Goal: Information Seeking & Learning: Learn about a topic

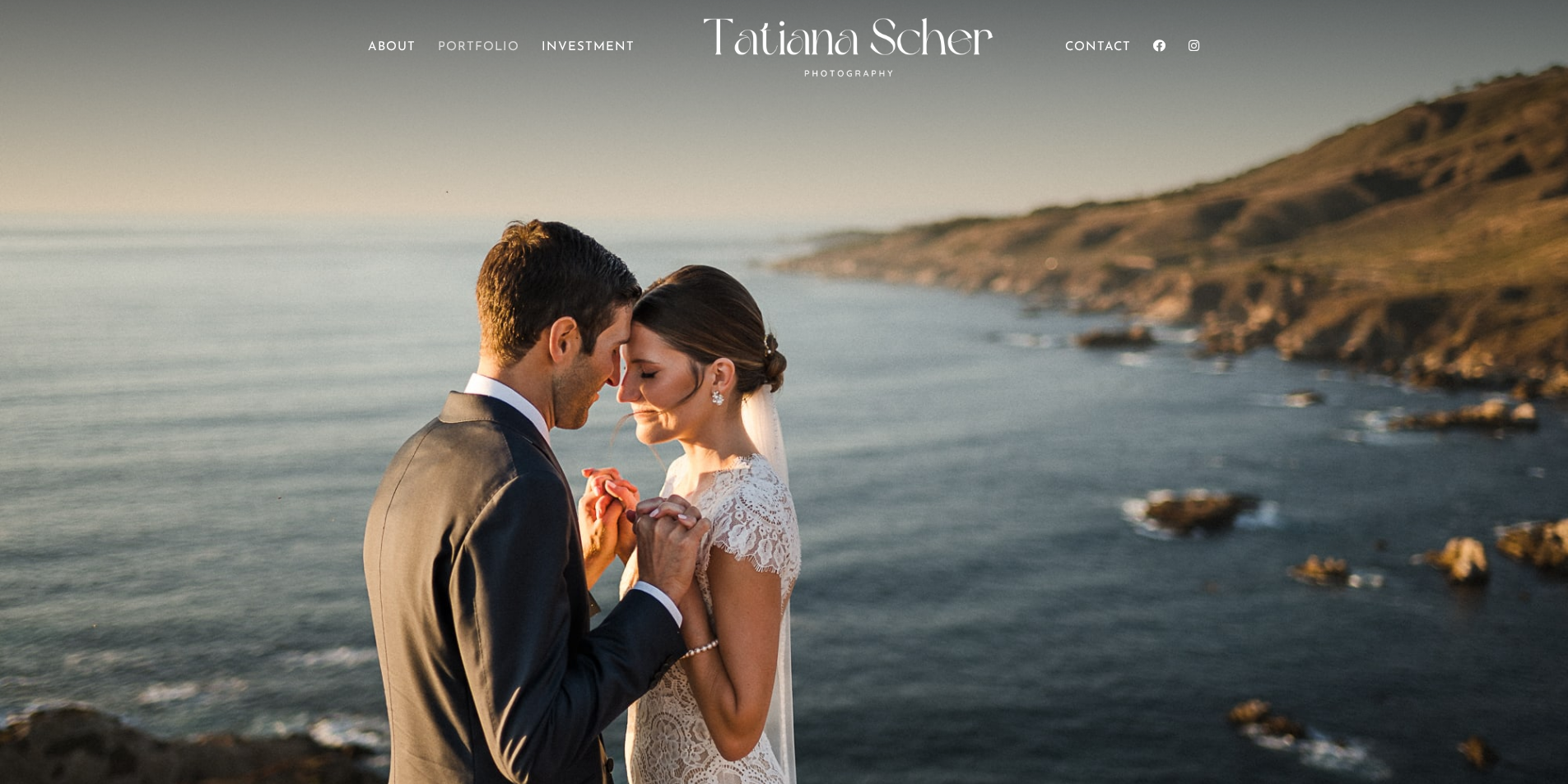
click at [472, 44] on link "Portfolio" at bounding box center [478, 65] width 81 height 46
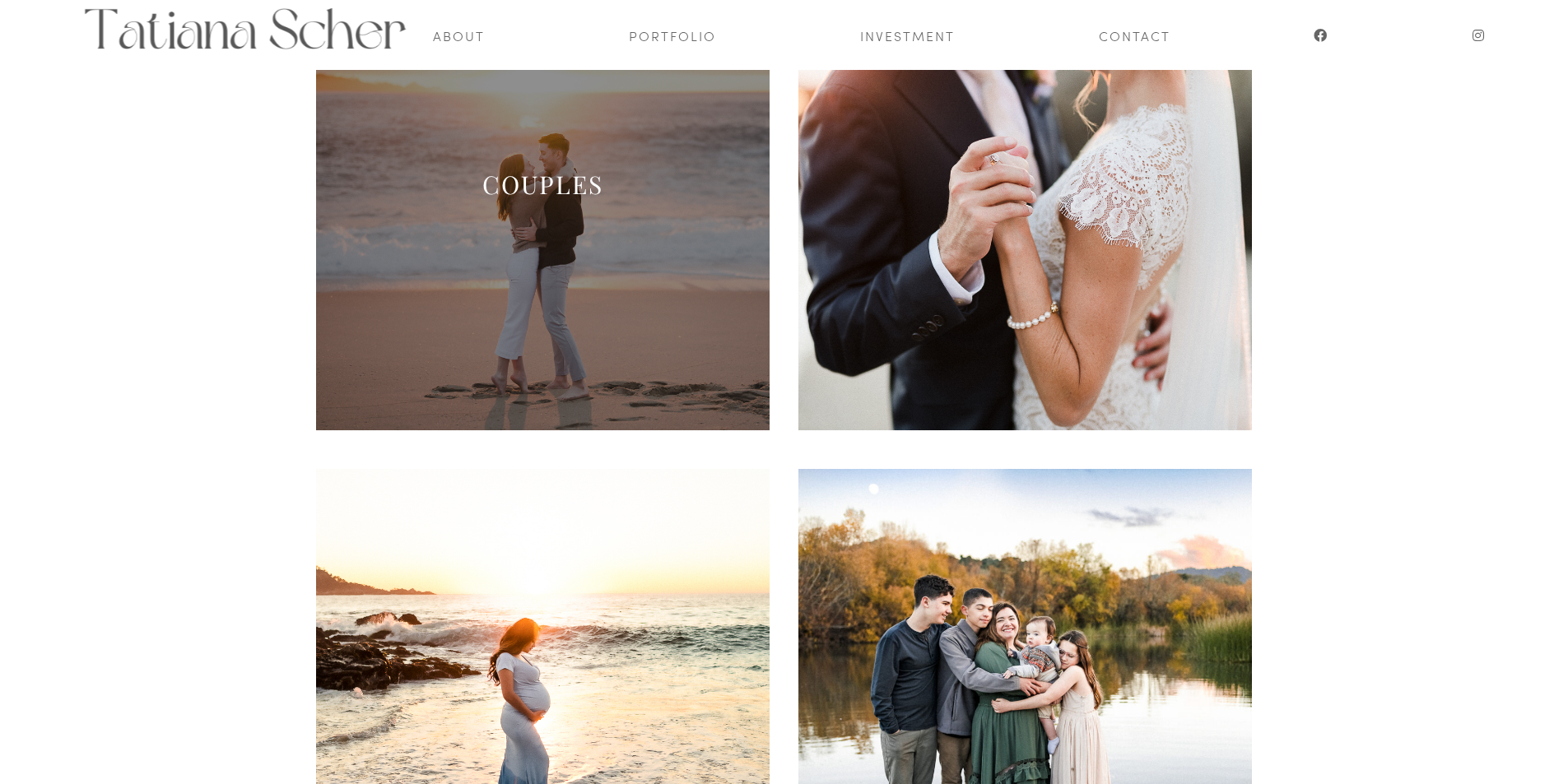
scroll to position [329, 0]
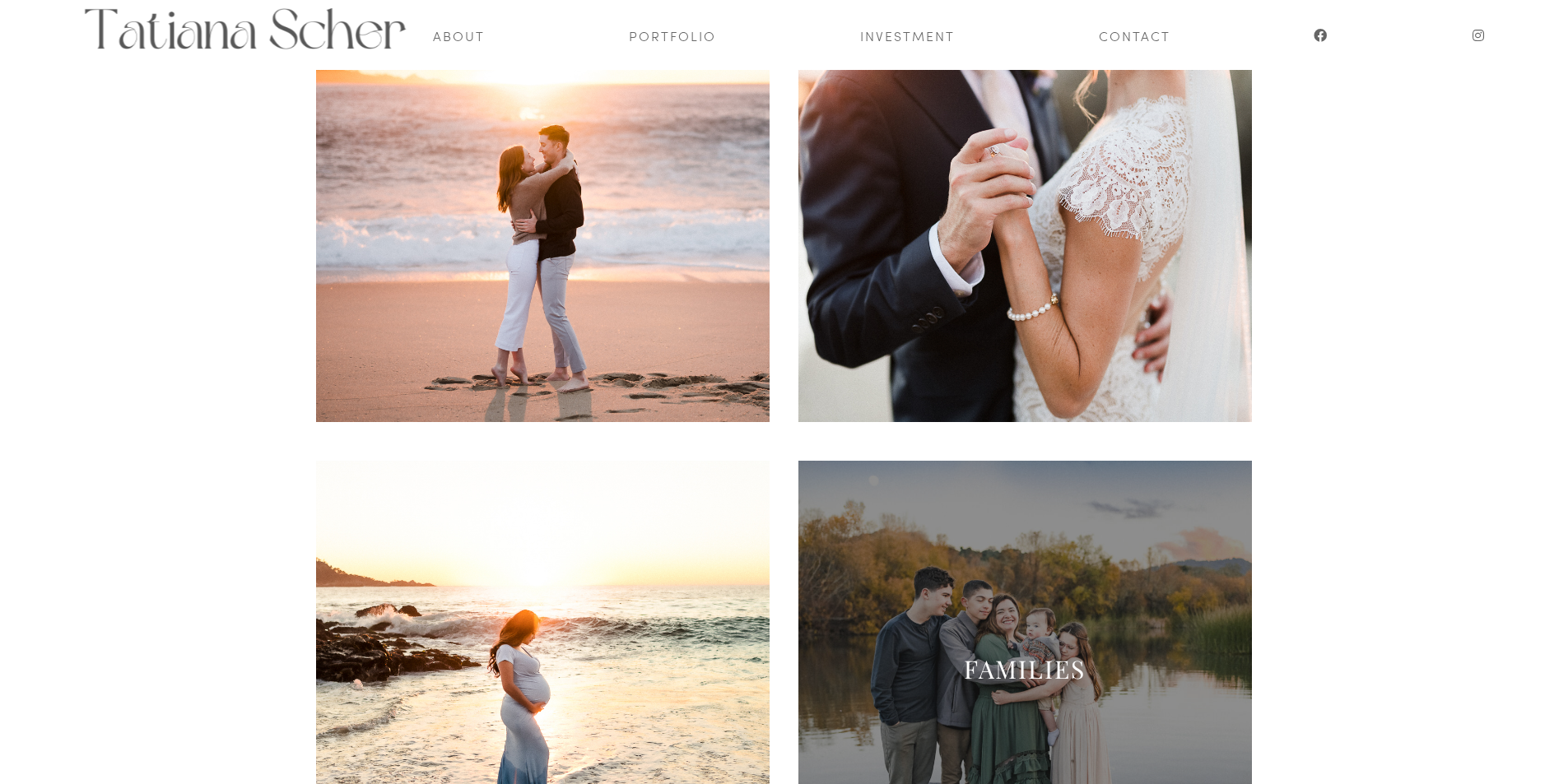
click at [1112, 658] on h2 "Families" at bounding box center [1026, 674] width 455 height 41
click at [1048, 669] on link "Families" at bounding box center [1025, 668] width 122 height 33
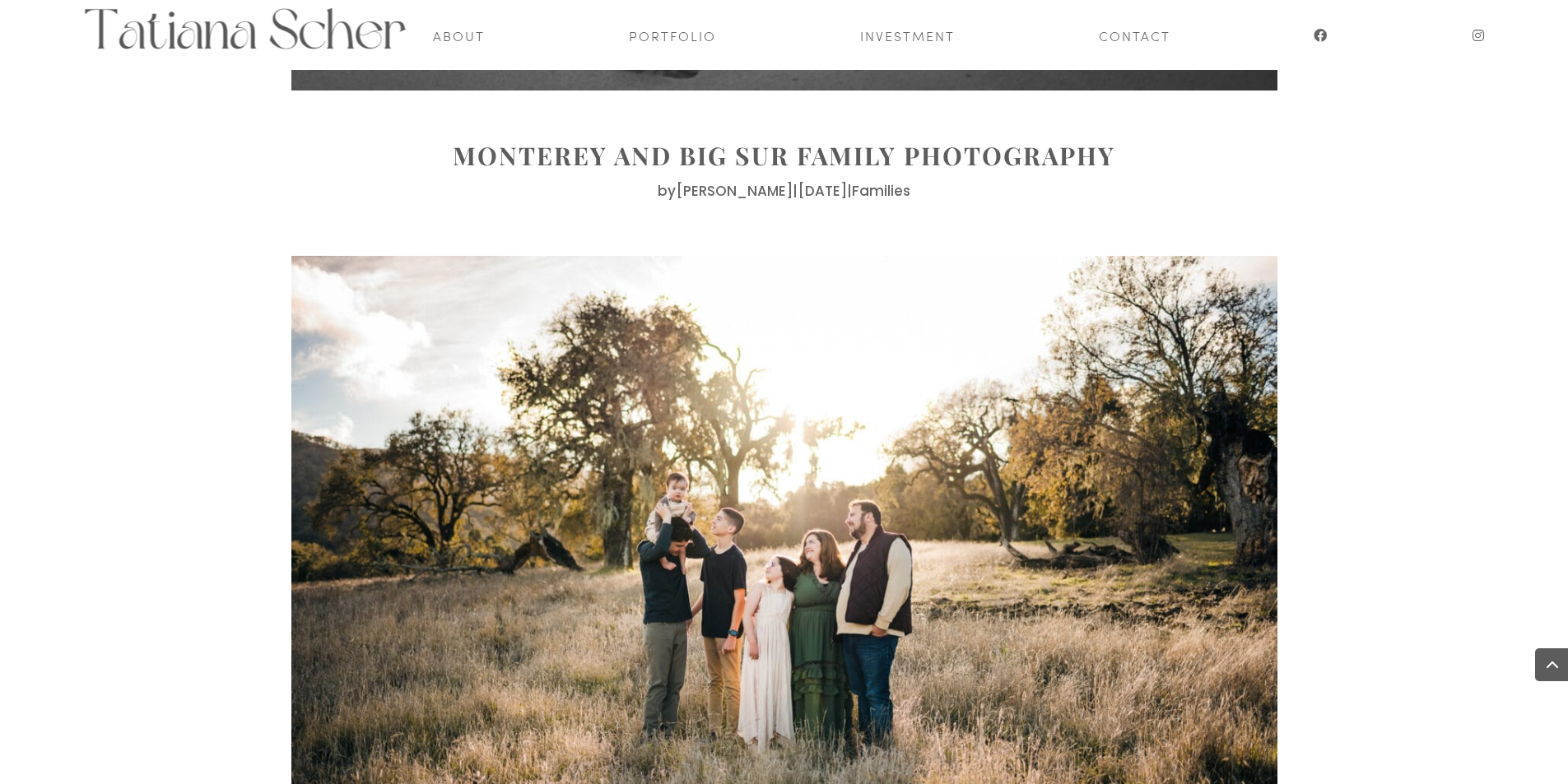
scroll to position [14543, 0]
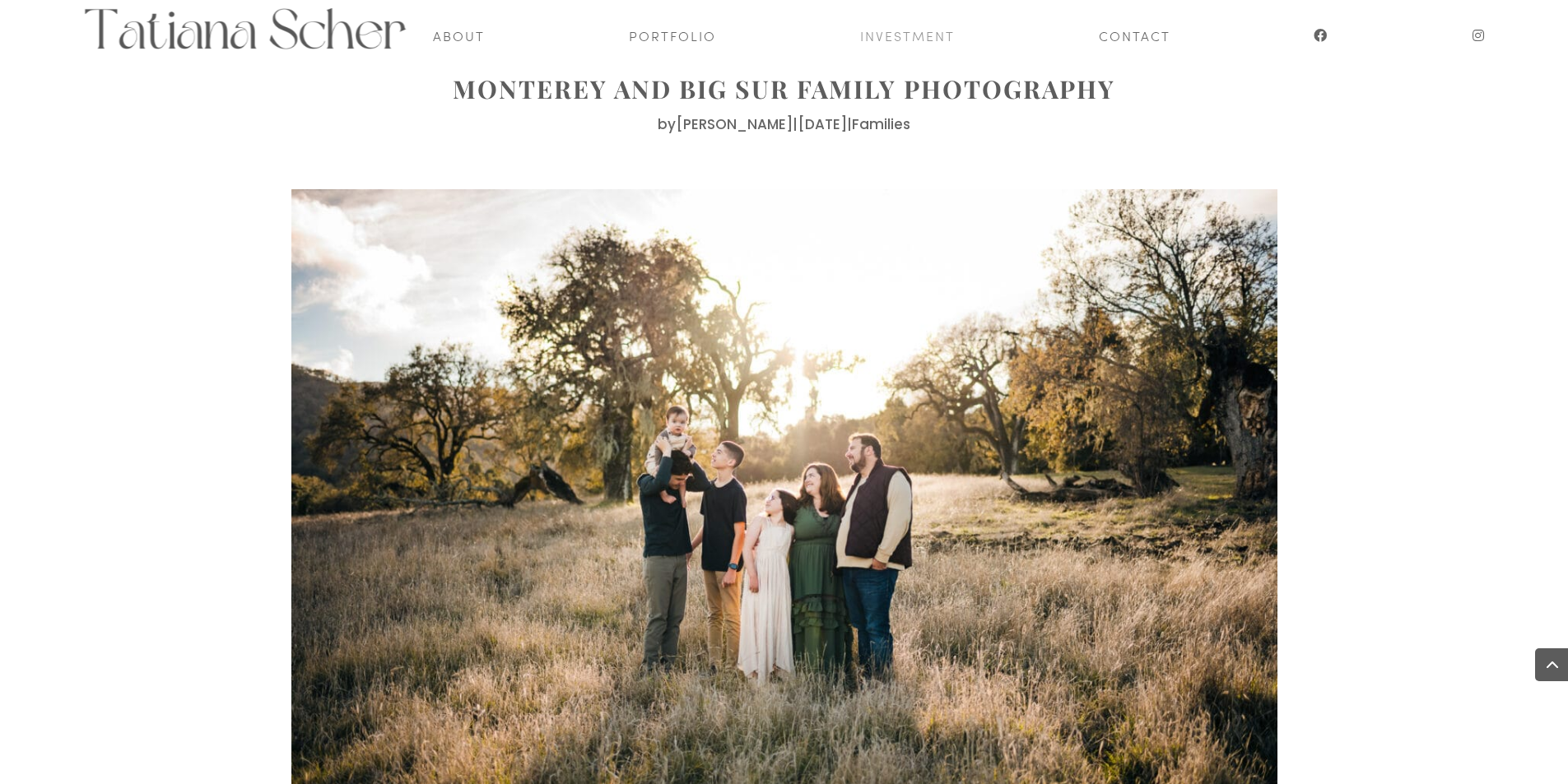
click at [914, 39] on link "Investment" at bounding box center [907, 34] width 95 height 70
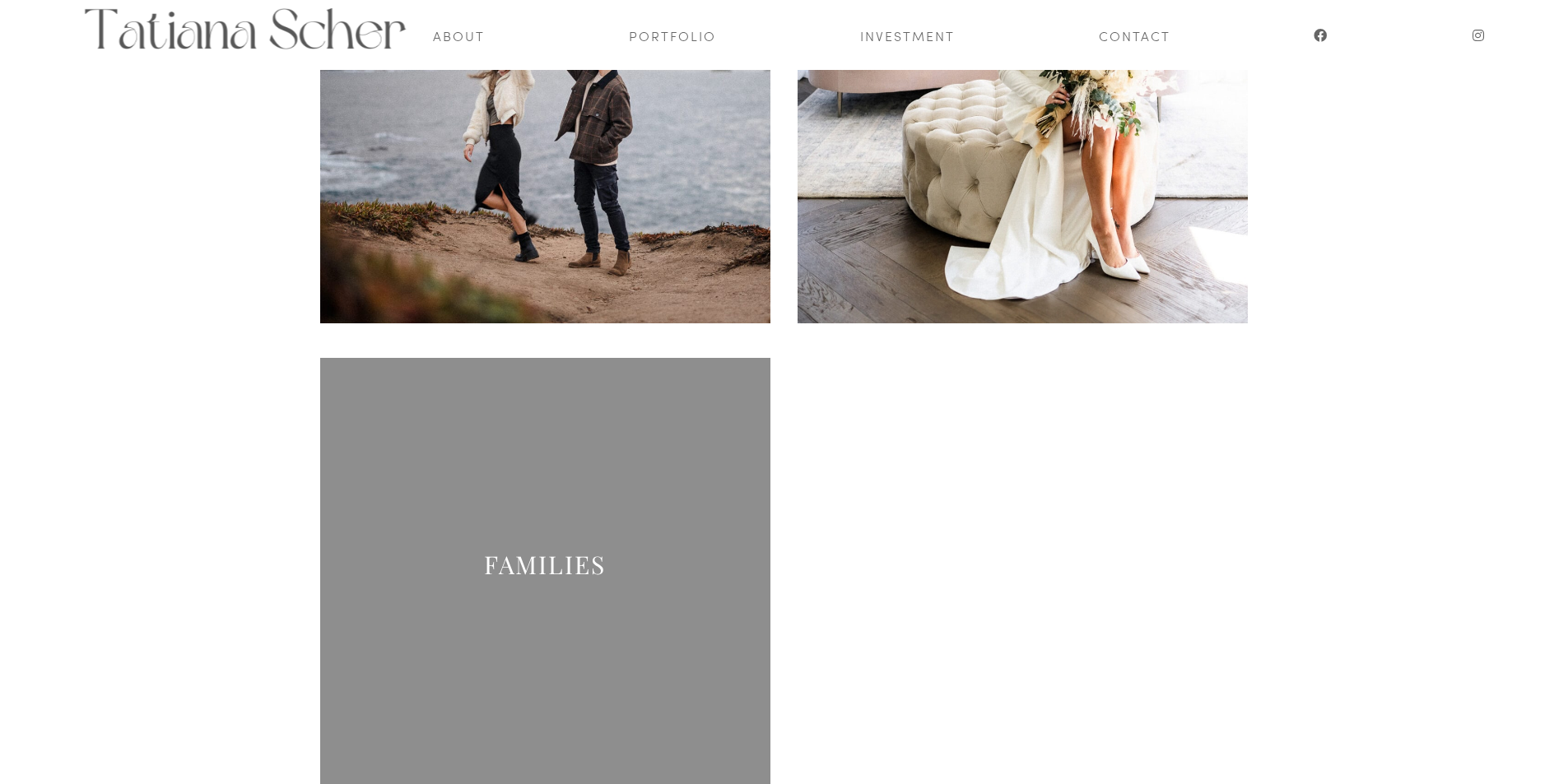
scroll to position [355, 0]
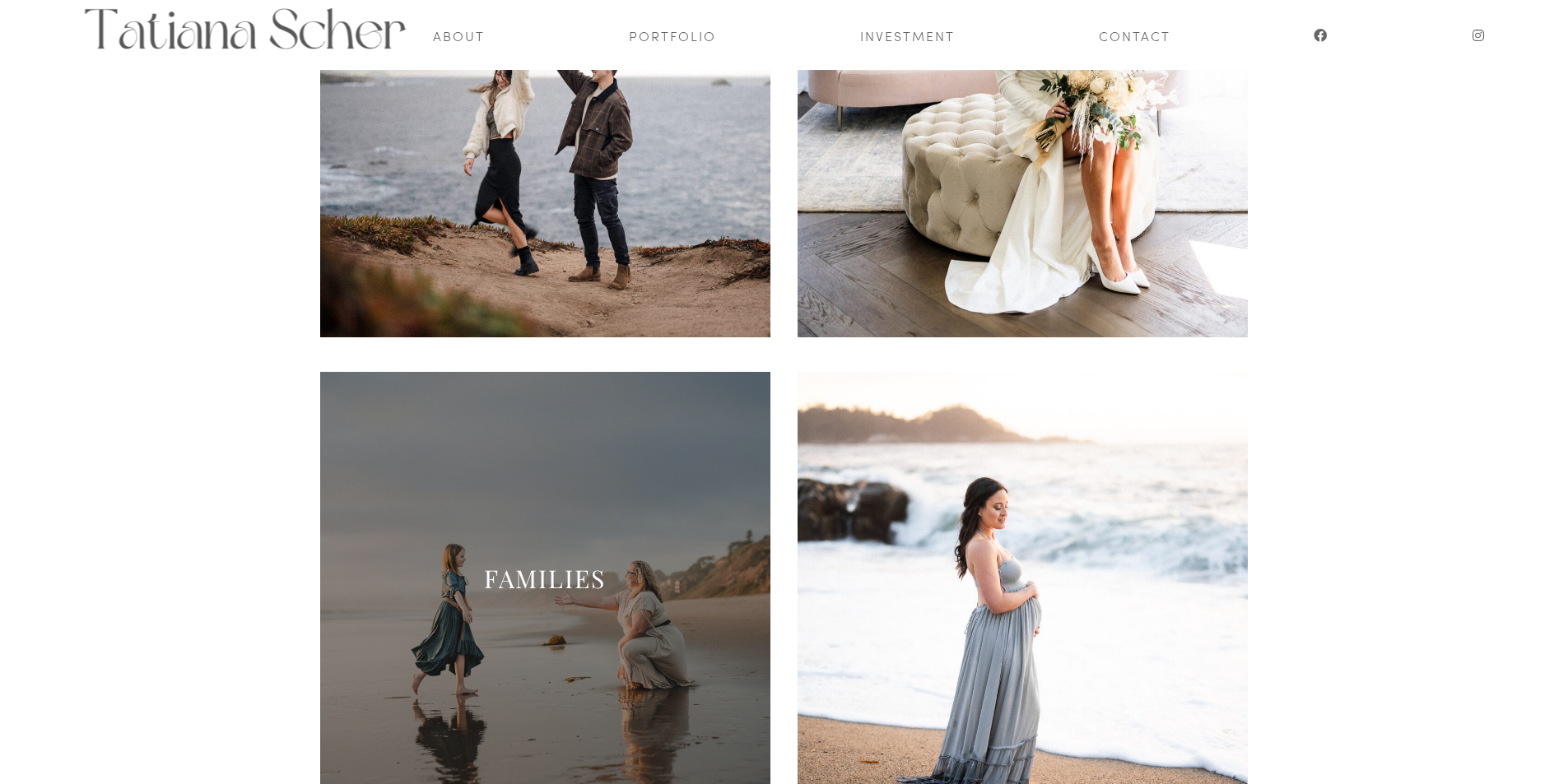
click at [563, 522] on span at bounding box center [545, 597] width 450 height 450
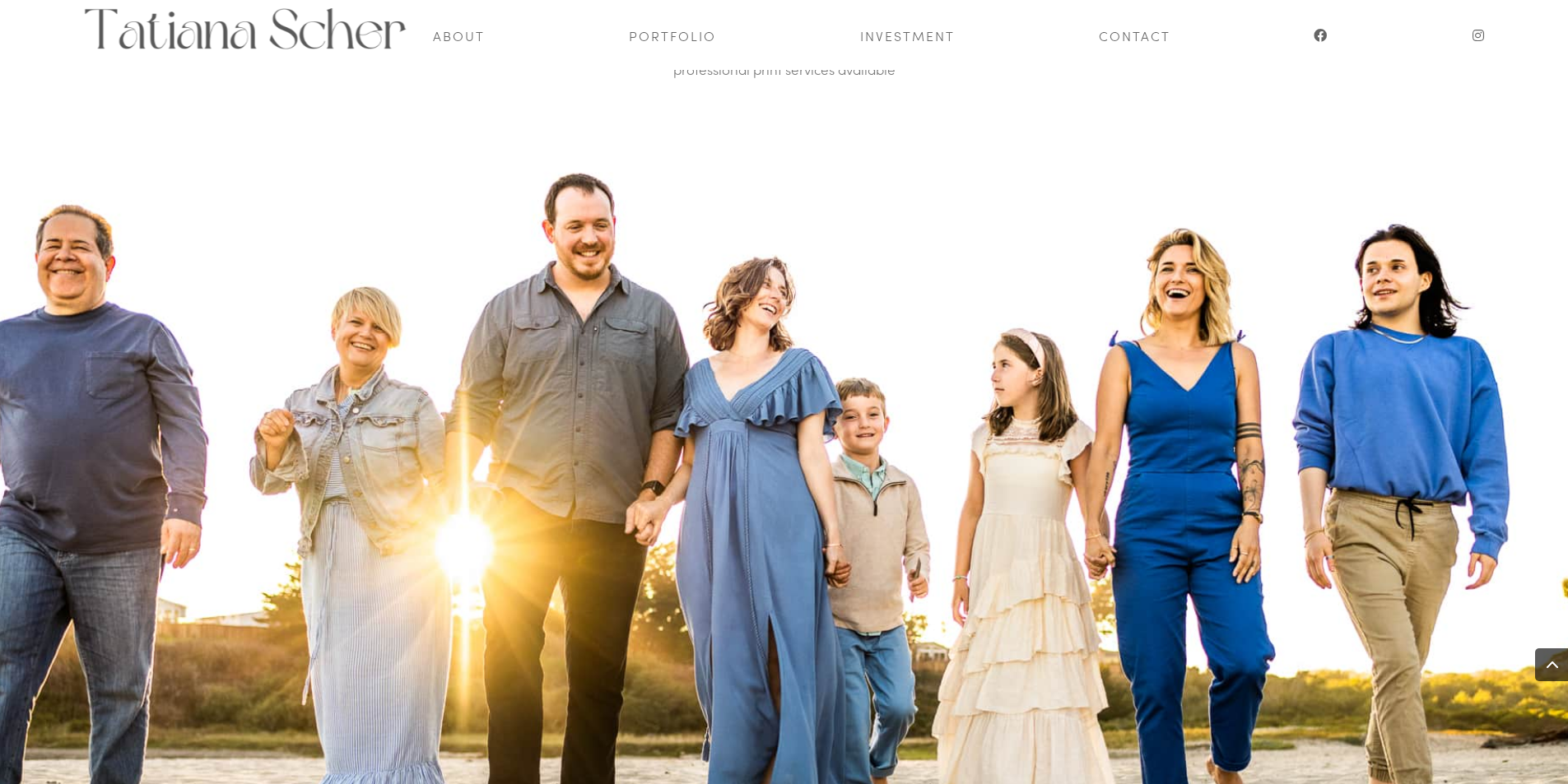
scroll to position [3817, 0]
